Goal: Task Accomplishment & Management: Manage account settings

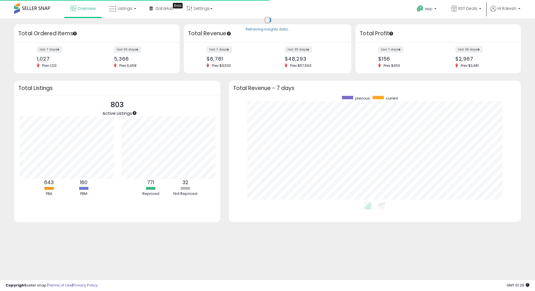
scroll to position [281453, 281278]
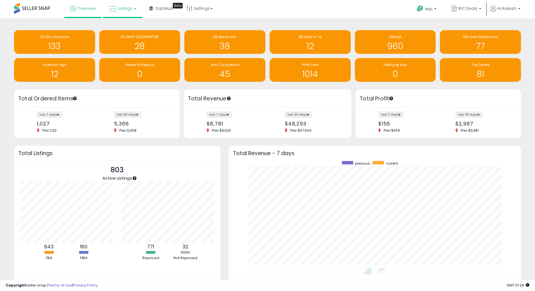
click at [123, 13] on link "Listings" at bounding box center [123, 8] width 36 height 17
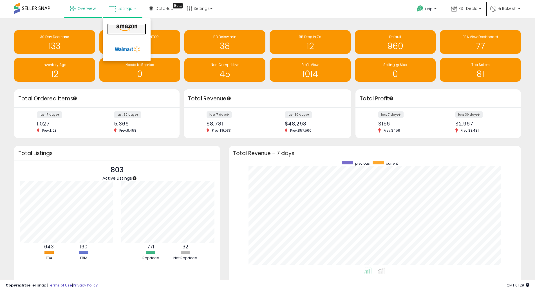
click at [127, 26] on icon at bounding box center [127, 27] width 24 height 7
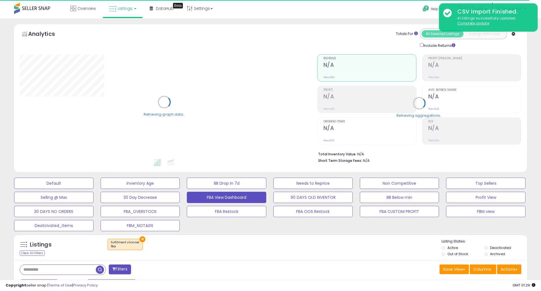
select select "**"
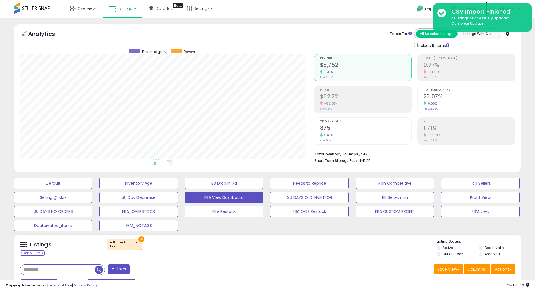
scroll to position [100, 0]
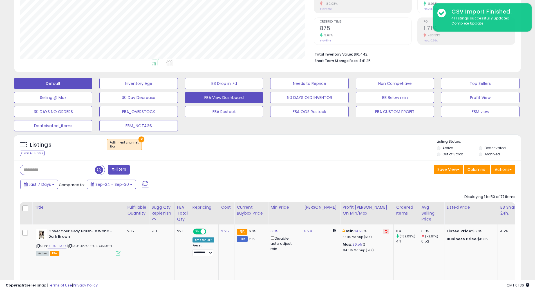
click at [48, 86] on button "Default" at bounding box center [53, 83] width 78 height 11
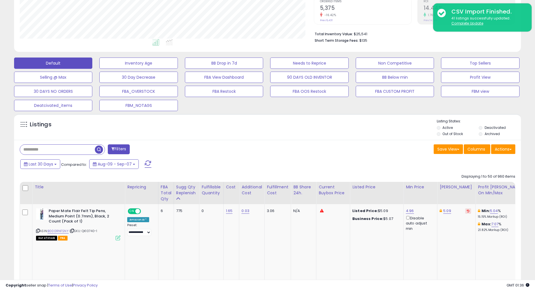
scroll to position [122, 0]
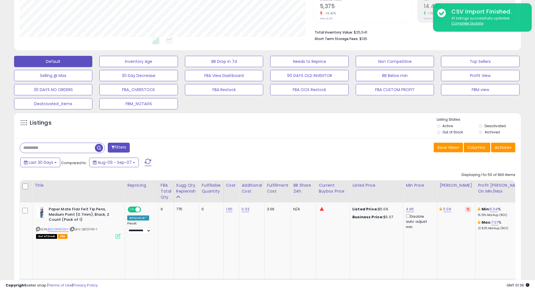
drag, startPoint x: 51, startPoint y: 153, endPoint x: 49, endPoint y: 145, distance: 7.6
click at [49, 145] on div at bounding box center [62, 147] width 85 height 10
click at [49, 145] on input "text" at bounding box center [82, 148] width 124 height 10
type input "**********"
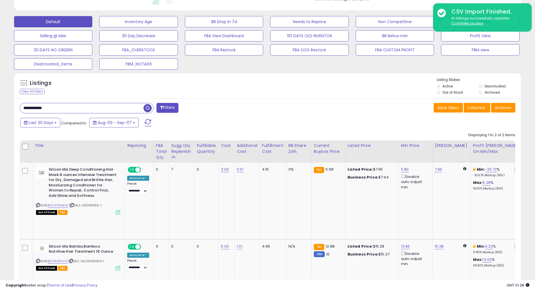
scroll to position [160, 0]
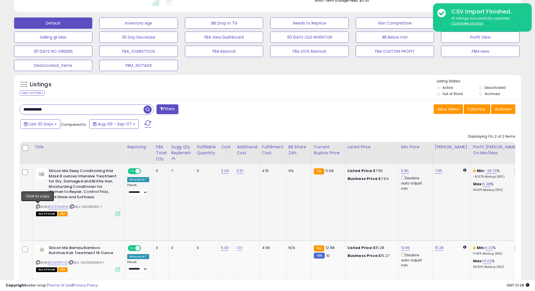
click at [37, 205] on icon at bounding box center [38, 206] width 4 height 3
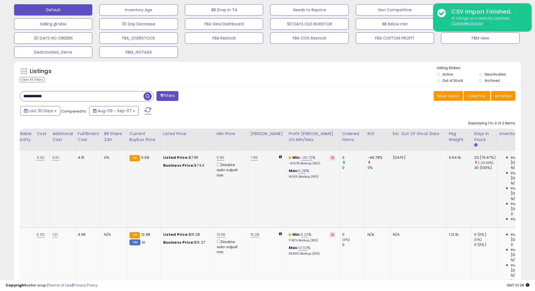
scroll to position [0, 0]
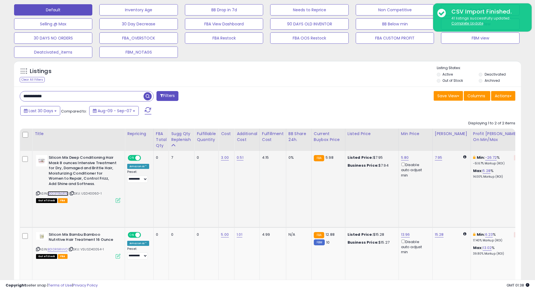
click at [57, 191] on link "B003YIMJRW" at bounding box center [58, 193] width 21 height 5
click at [57, 247] on link "B010R9RVVO" at bounding box center [58, 249] width 20 height 5
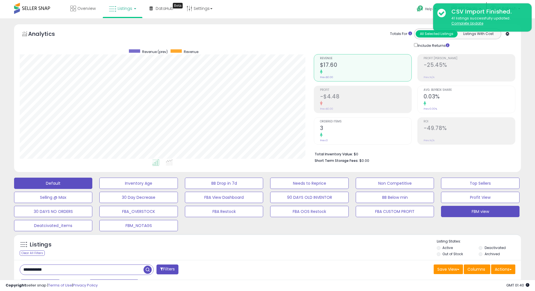
click at [468, 209] on button "FBM view" at bounding box center [480, 211] width 78 height 11
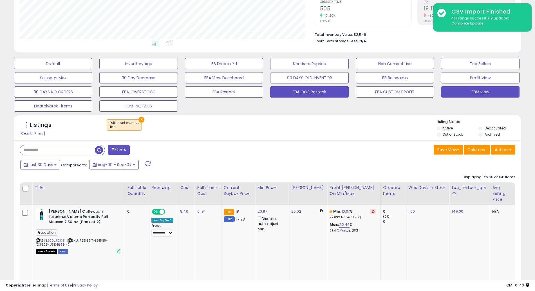
scroll to position [120, 0]
click at [276, 216] on div "Disable auto adjust min" at bounding box center [271, 223] width 27 height 16
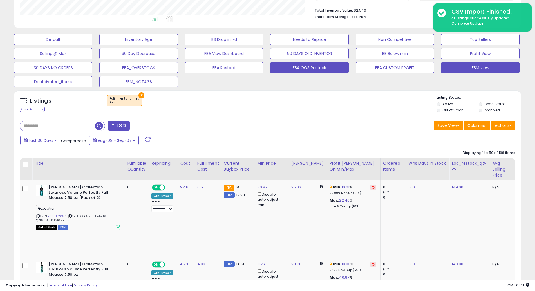
scroll to position [118, 0]
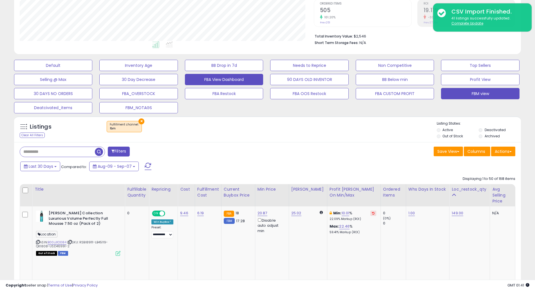
click at [203, 83] on button "FBA View Dashboard" at bounding box center [224, 79] width 78 height 11
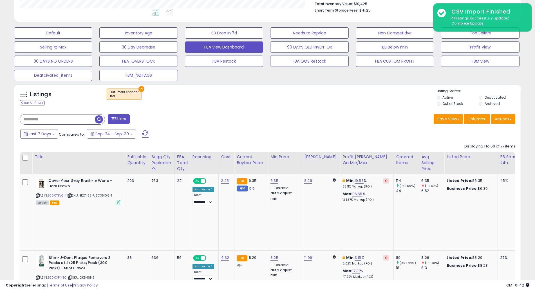
scroll to position [151, 0]
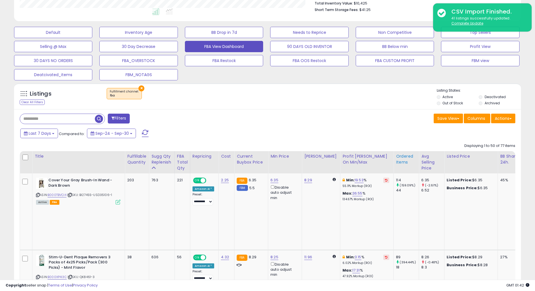
click at [400, 160] on div "Ordered Items" at bounding box center [406, 159] width 21 height 12
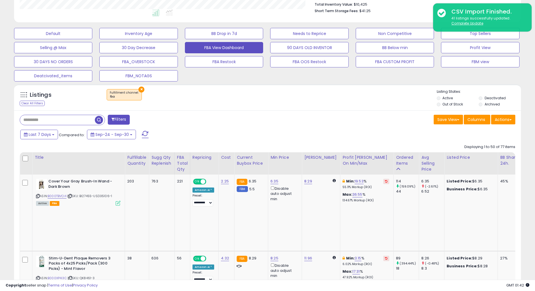
scroll to position [153, 0]
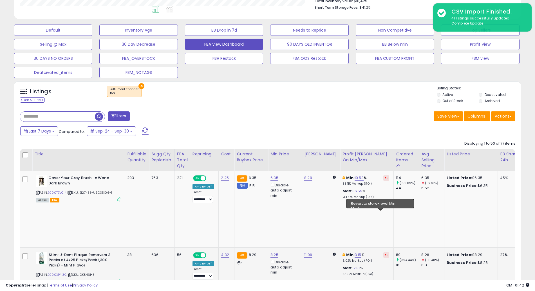
click at [385, 253] on icon at bounding box center [386, 254] width 3 height 3
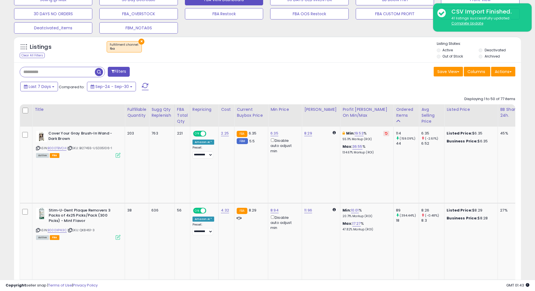
drag, startPoint x: 380, startPoint y: 207, endPoint x: 359, endPoint y: 208, distance: 21.1
click at [359, 284] on div "Min: -13.74 % -24.68% Markup (ROI)" at bounding box center [366, 289] width 47 height 10
click at [385, 285] on icon at bounding box center [386, 286] width 3 height 3
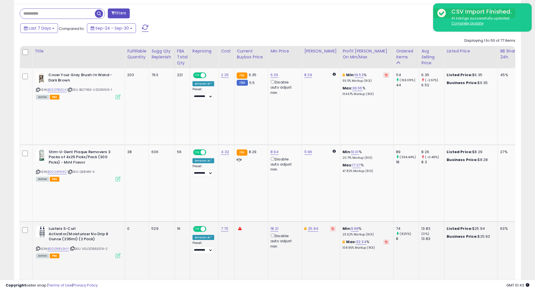
scroll to position [256, 0]
click at [352, 225] on link "9.99" at bounding box center [355, 228] width 8 height 6
type input "*"
click at [371, 131] on button "submit" at bounding box center [366, 130] width 10 height 8
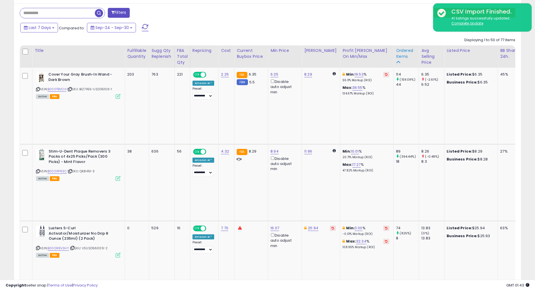
click at [396, 57] on div "Ordered Items" at bounding box center [406, 54] width 21 height 12
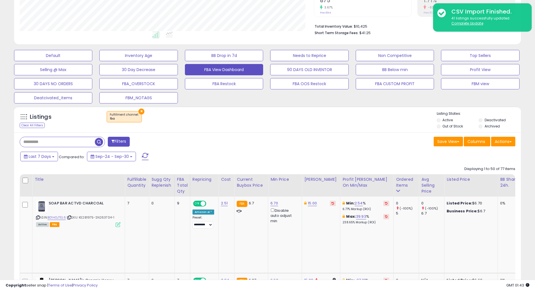
scroll to position [121, 0]
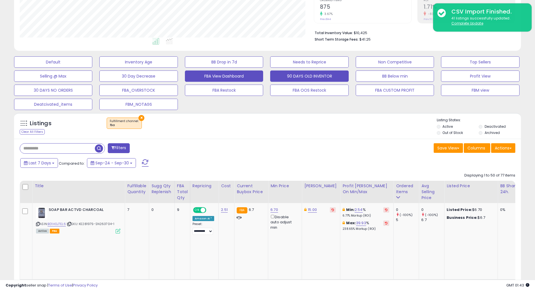
click at [288, 78] on button "90 DAYS OLD INVENTOR" at bounding box center [309, 75] width 78 height 11
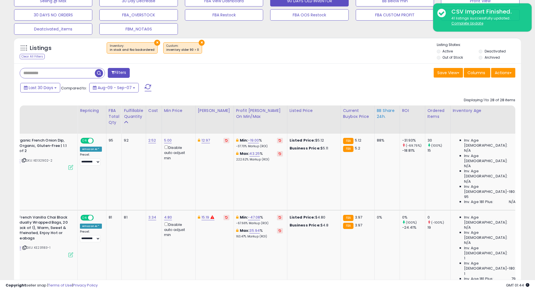
scroll to position [0, 52]
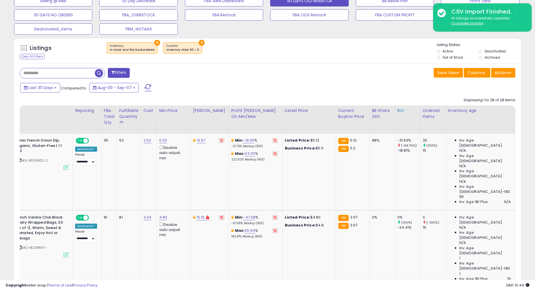
drag, startPoint x: 423, startPoint y: 117, endPoint x: 411, endPoint y: 106, distance: 16.1
click at [411, 106] on th "ROI" at bounding box center [407, 119] width 25 height 28
click at [423, 114] on div "Ordered Items" at bounding box center [433, 114] width 21 height 12
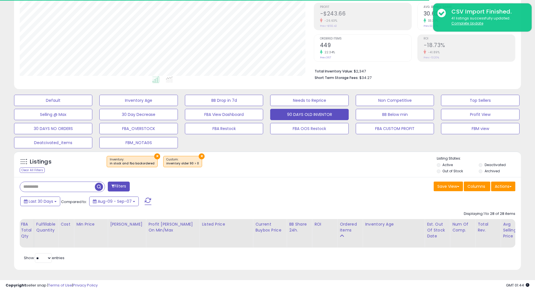
scroll to position [0, 0]
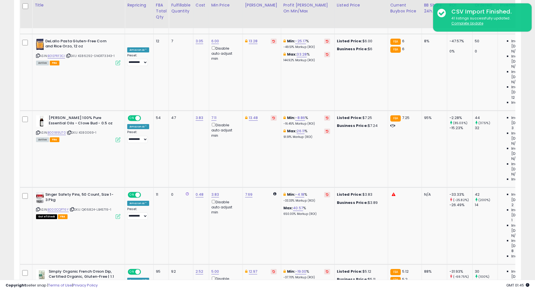
type input "*"
type input "****"
click at [231, 166] on icon "submit" at bounding box center [229, 166] width 3 height 3
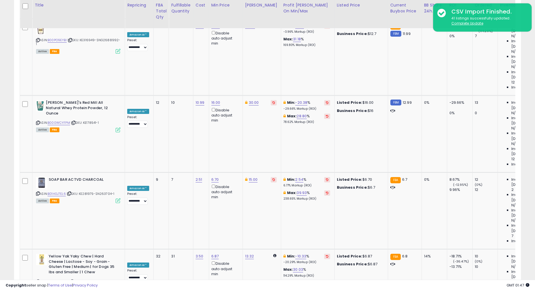
type input "**"
click at [231, 139] on icon "submit" at bounding box center [229, 140] width 3 height 3
type input "****"
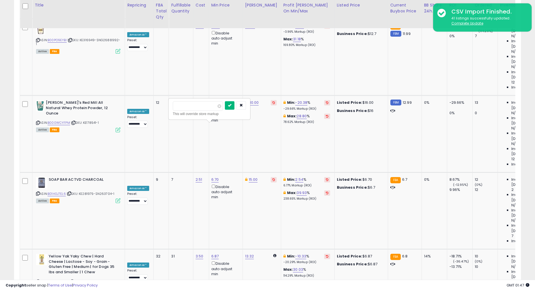
click at [235, 106] on button "submit" at bounding box center [230, 105] width 10 height 8
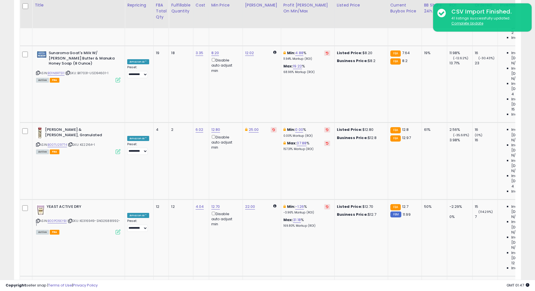
type input "*"
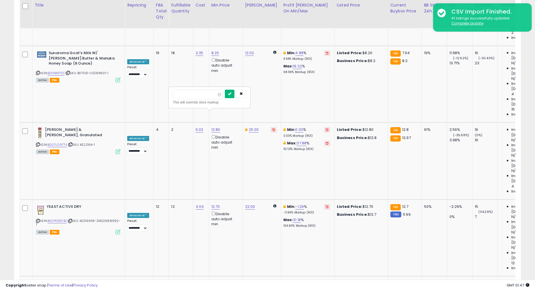
type input "***"
click at [231, 92] on icon "submit" at bounding box center [229, 93] width 3 height 3
type input "*"
type input "***"
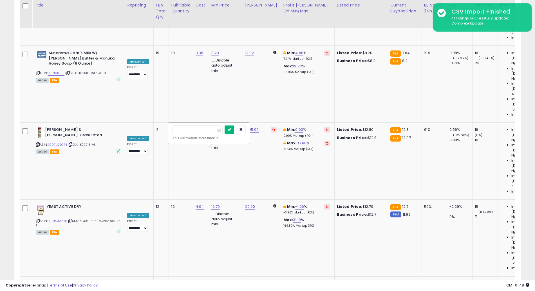
click at [234, 131] on button "submit" at bounding box center [230, 129] width 10 height 8
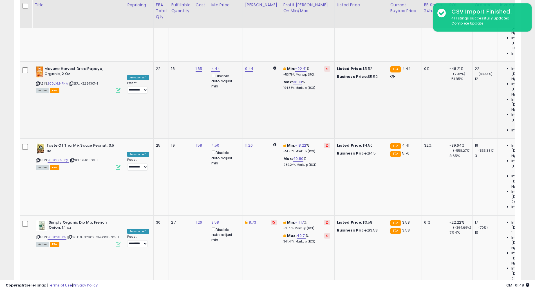
scroll to position [728, 0]
type input "***"
click at [231, 101] on icon "submit" at bounding box center [229, 100] width 3 height 3
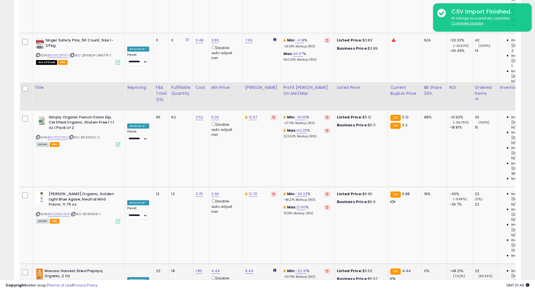
scroll to position [621, 0]
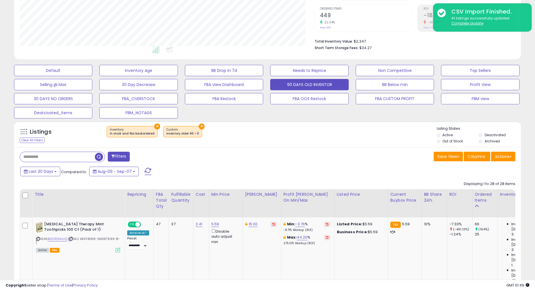
scroll to position [113, 0]
click at [43, 170] on span "Last 30 Days" at bounding box center [41, 171] width 24 height 6
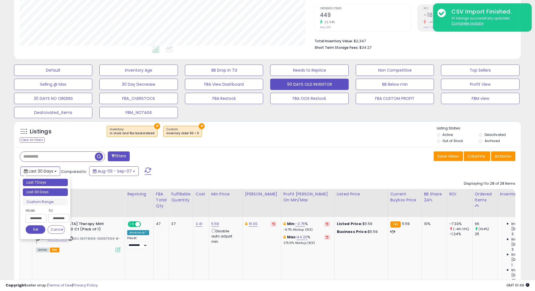
type input "**********"
click at [43, 182] on li "Last 7 Days" at bounding box center [45, 183] width 45 height 8
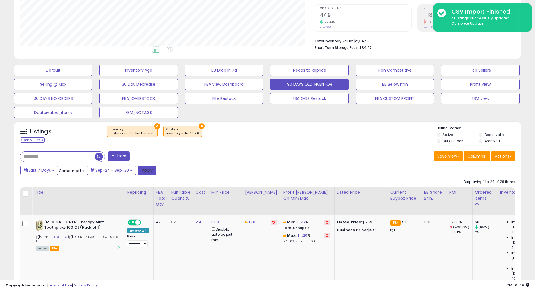
click at [147, 169] on button "Apply" at bounding box center [147, 170] width 18 height 10
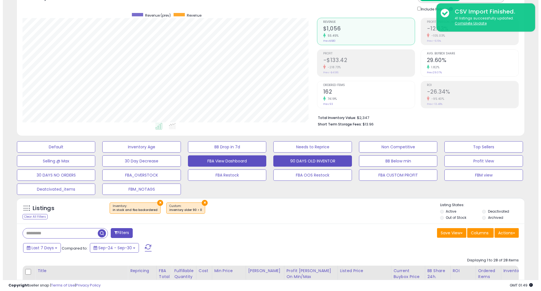
scroll to position [37, 0]
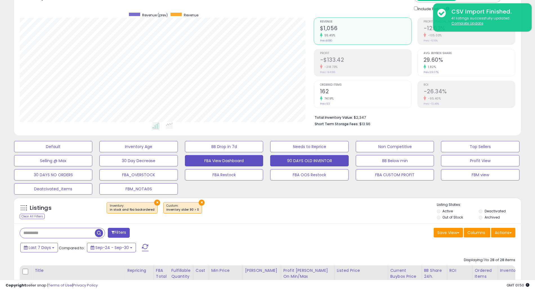
click at [212, 162] on button "FBA View Dashboard" at bounding box center [224, 160] width 78 height 11
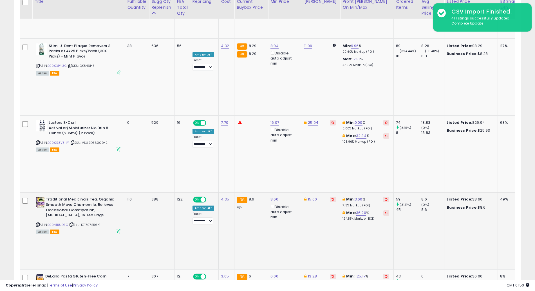
scroll to position [362, 0]
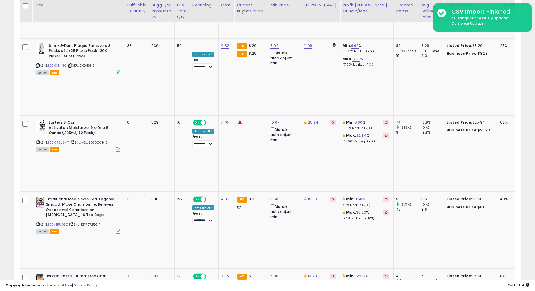
type input "*****"
click at [291, 175] on icon "submit" at bounding box center [289, 176] width 3 height 3
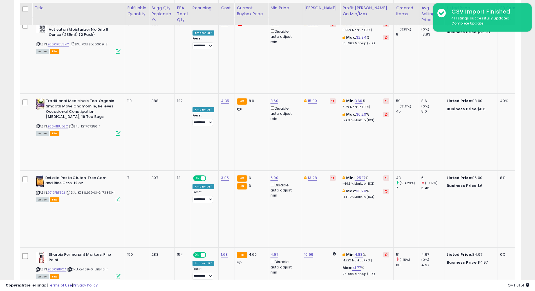
scroll to position [463, 0]
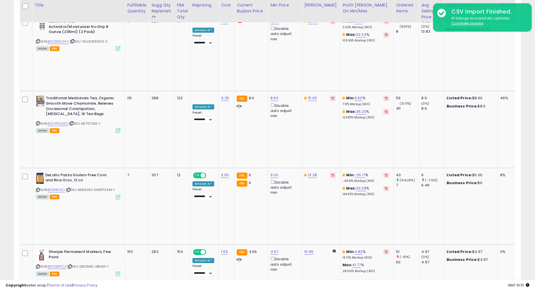
type input "**"
type input "*"
click at [376, 167] on button "submit" at bounding box center [371, 167] width 10 height 8
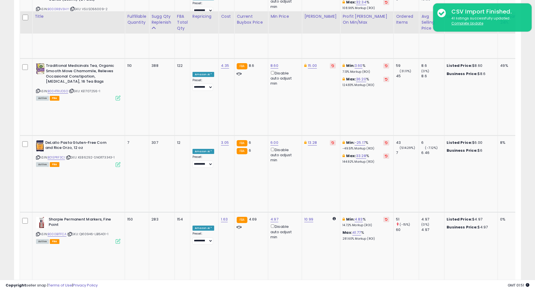
scroll to position [506, 0]
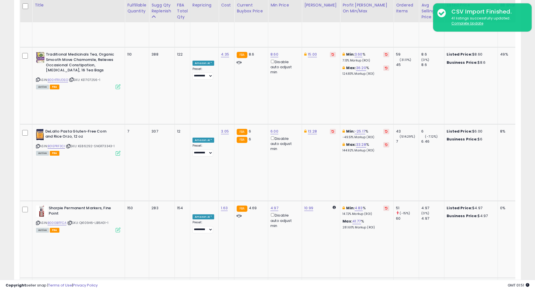
type input "*"
click at [371, 163] on icon "submit" at bounding box center [369, 161] width 3 height 3
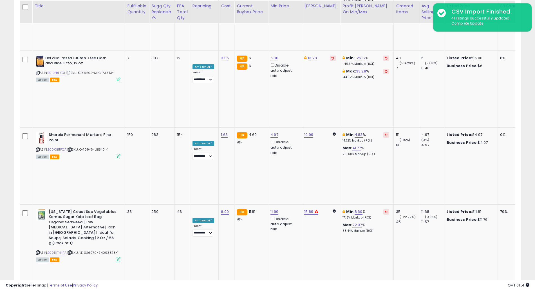
scroll to position [580, 0]
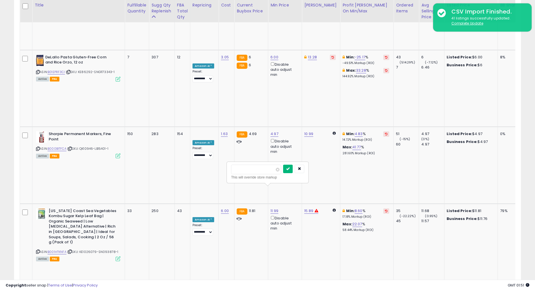
type input "****"
click at [293, 167] on button "submit" at bounding box center [288, 168] width 10 height 8
type input "***"
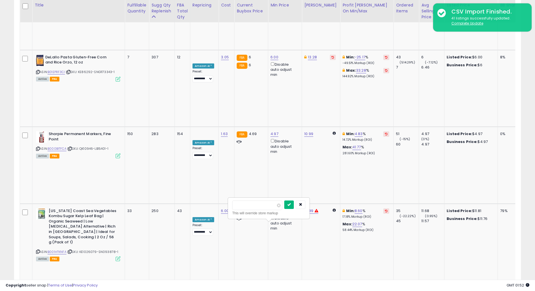
click at [291, 204] on icon "submit" at bounding box center [288, 203] width 3 height 3
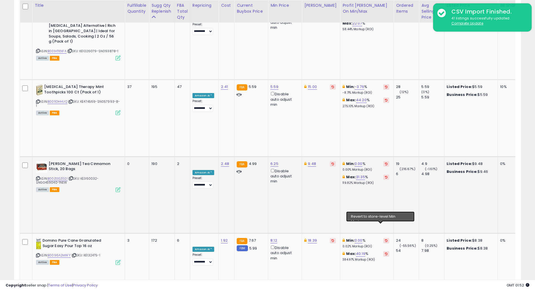
scroll to position [781, 0]
type input "*"
click at [371, 206] on icon "submit" at bounding box center [369, 205] width 3 height 3
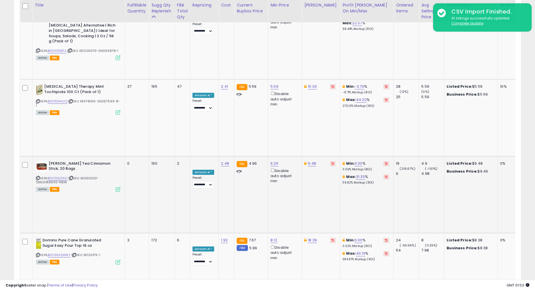
type input "***"
click at [294, 168] on button "submit" at bounding box center [289, 170] width 10 height 8
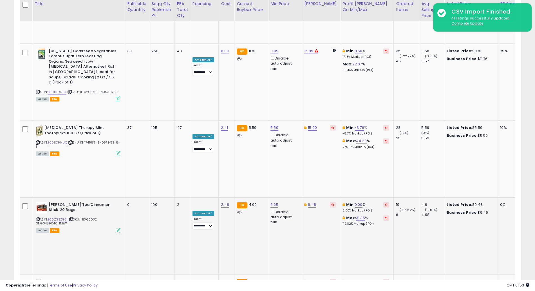
scroll to position [739, 0]
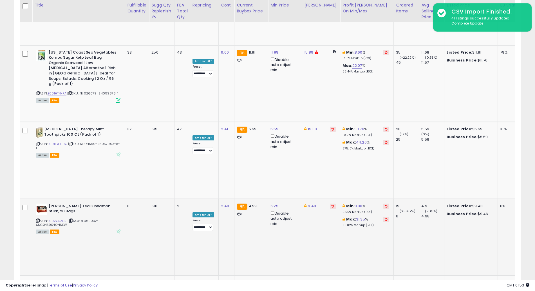
type input "****"
click at [291, 169] on icon "submit" at bounding box center [289, 167] width 3 height 3
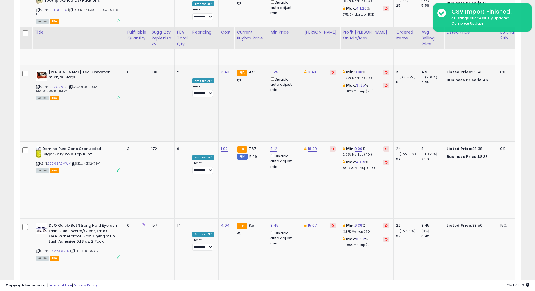
scroll to position [916, 0]
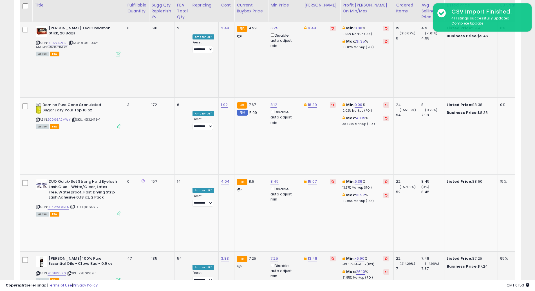
type input "****"
click at [291, 179] on icon "submit" at bounding box center [288, 180] width 3 height 3
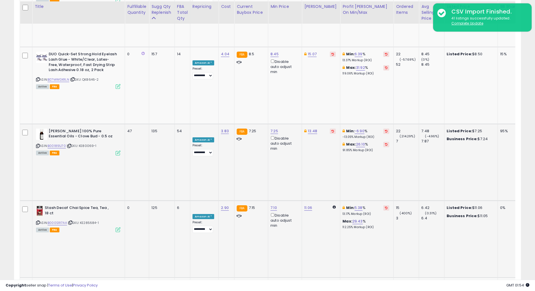
scroll to position [1045, 0]
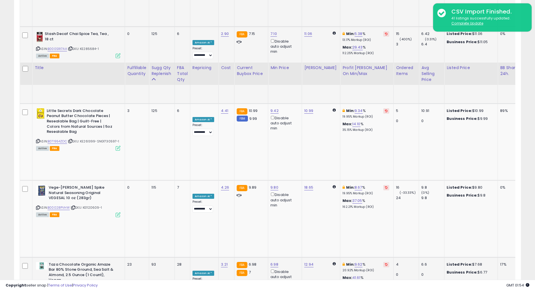
scroll to position [1295, 0]
